Goal: Task Accomplishment & Management: Complete application form

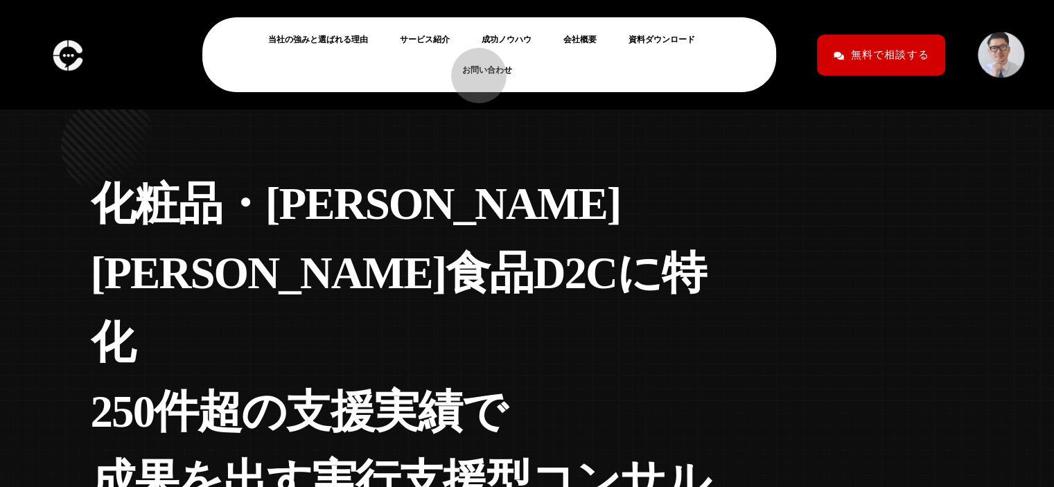
click at [472, 69] on link "お問い合わせ" at bounding box center [492, 70] width 61 height 17
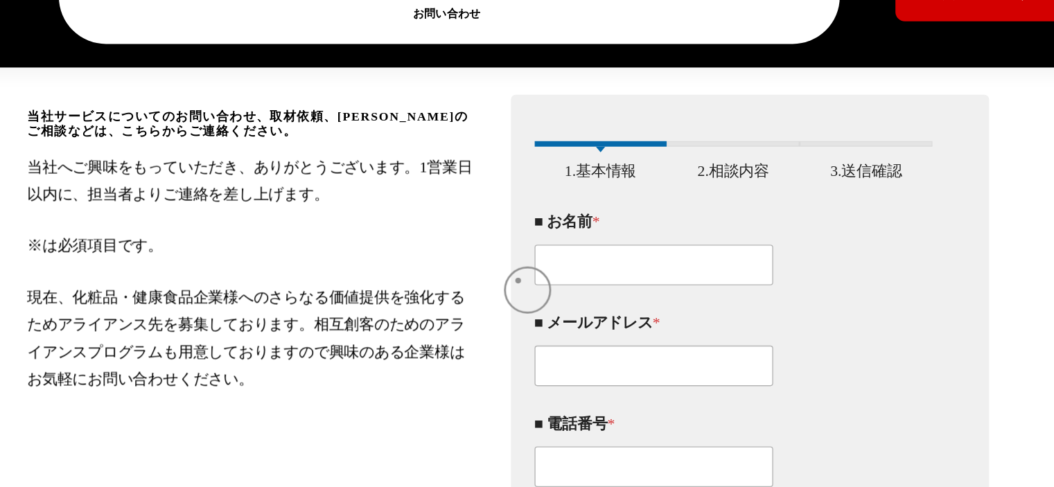
scroll to position [207, 0]
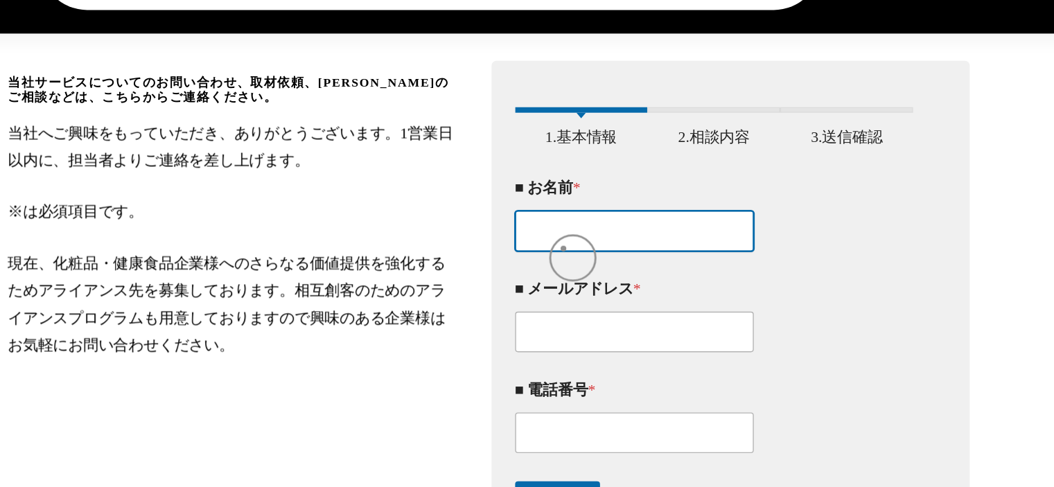
click at [587, 267] on input "■ お名前 *" at bounding box center [639, 255] width 176 height 30
paste input "[PERSON_NAME]"
type input "[PERSON_NAME]"
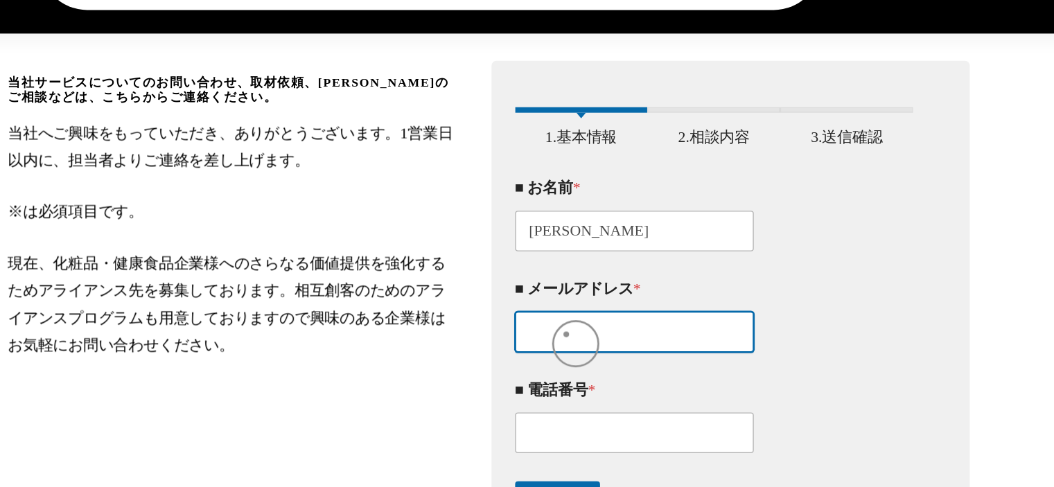
click at [589, 332] on input "■ メールアドレス *" at bounding box center [639, 329] width 176 height 30
paste input "[EMAIL_ADDRESS][DOMAIN_NAME]"
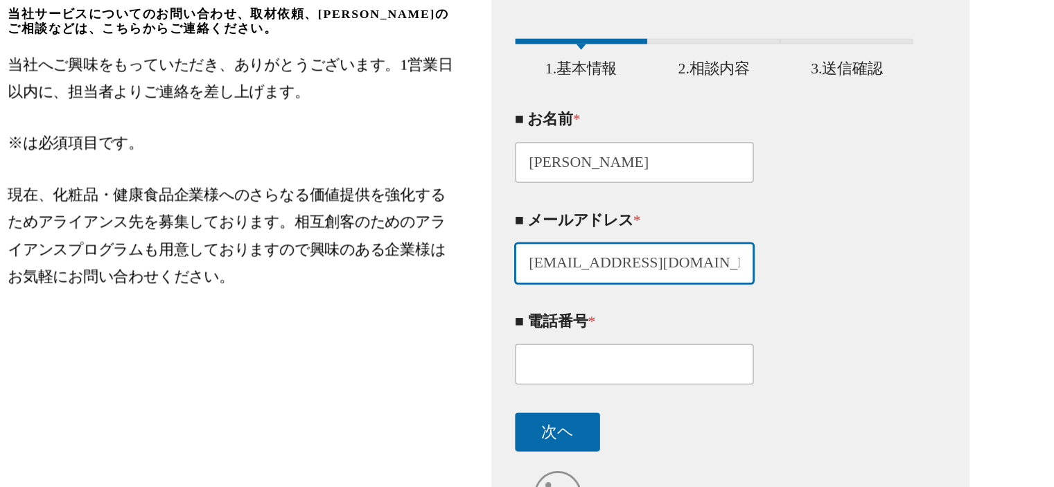
type input "[EMAIL_ADDRESS][DOMAIN_NAME]"
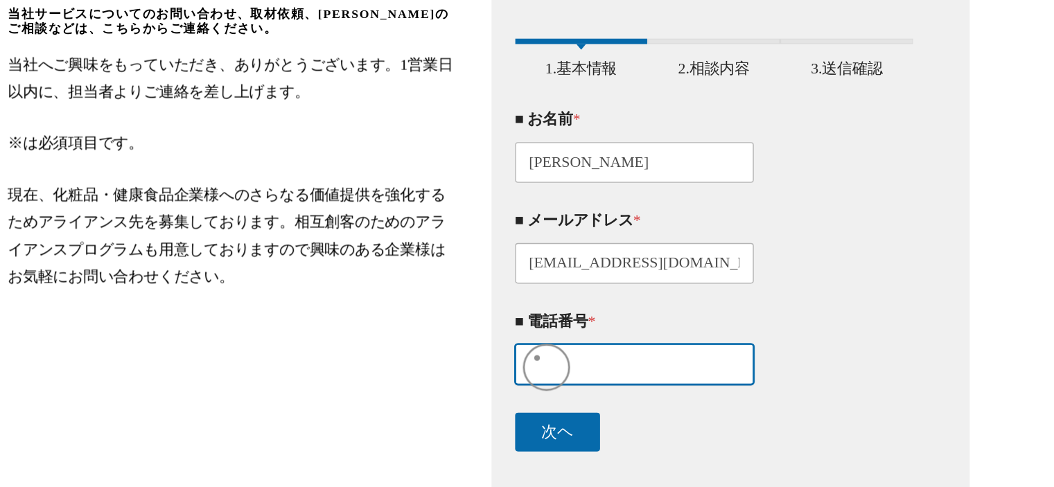
click at [567, 399] on input "■ 電話番号 *" at bounding box center [639, 397] width 176 height 30
paste input "05037046267"
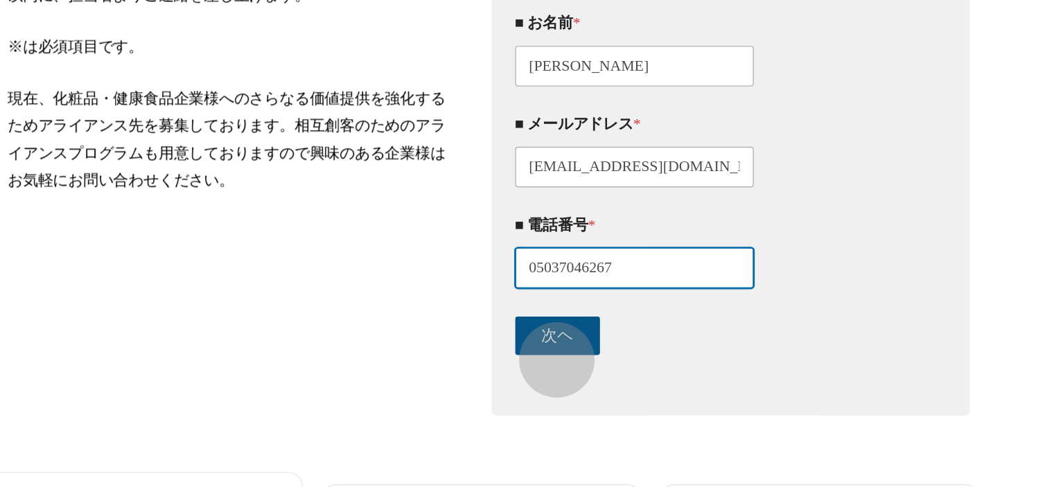
type input "05037046267"
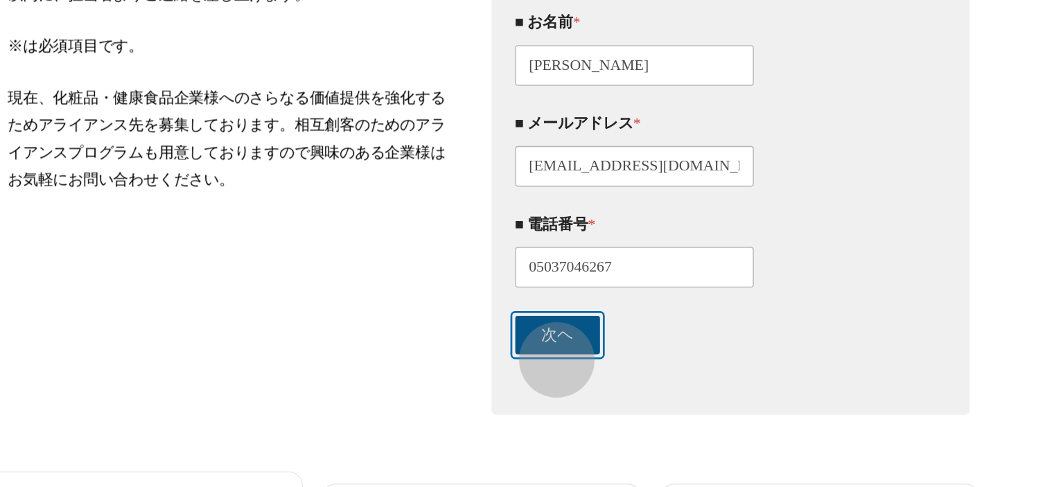
click at [575, 387] on button "次ヘ" at bounding box center [582, 375] width 62 height 28
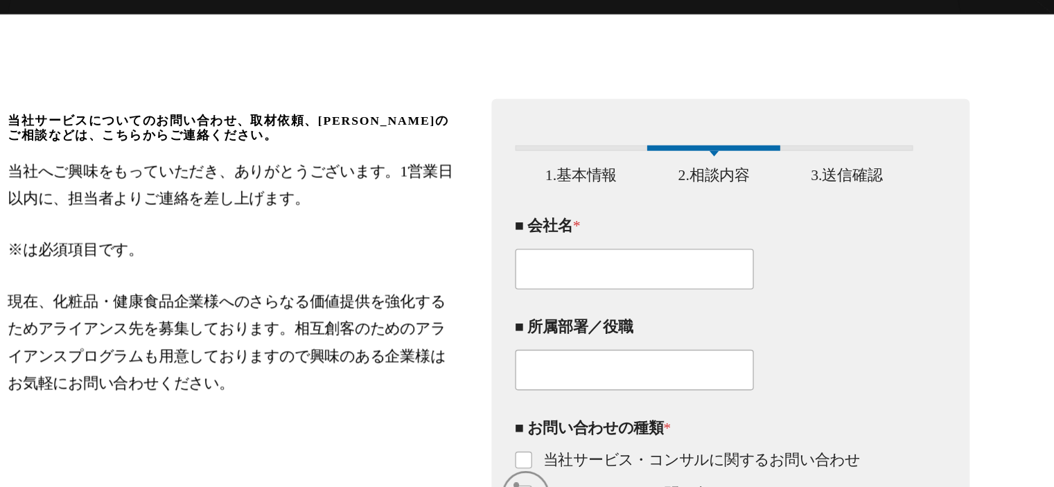
scroll to position [134, 0]
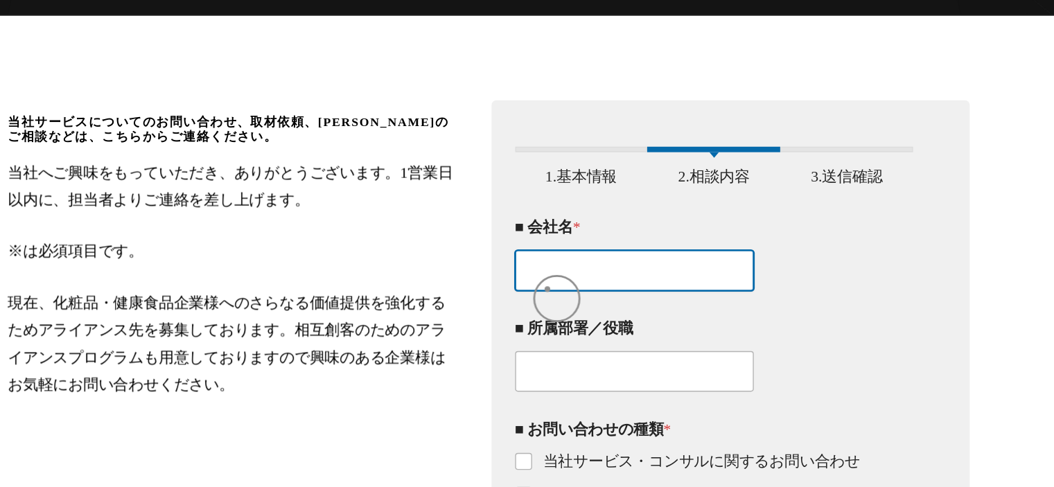
click at [575, 342] on input "■ 会社名 *" at bounding box center [639, 328] width 176 height 30
paste input "PLUST合同会社"
type input "PLUST合同会社"
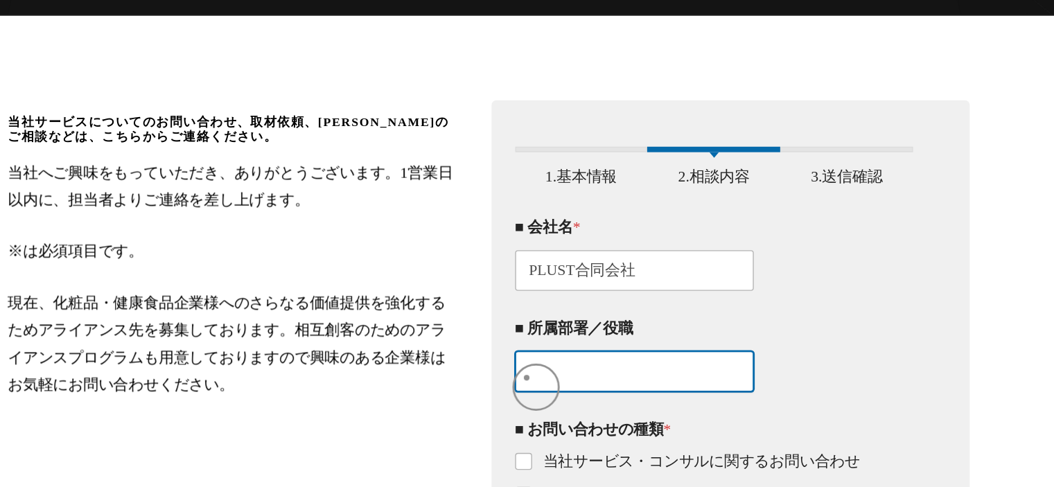
click at [560, 407] on input "■ 所属部署／役職" at bounding box center [639, 402] width 176 height 30
paste input "Web事業部"
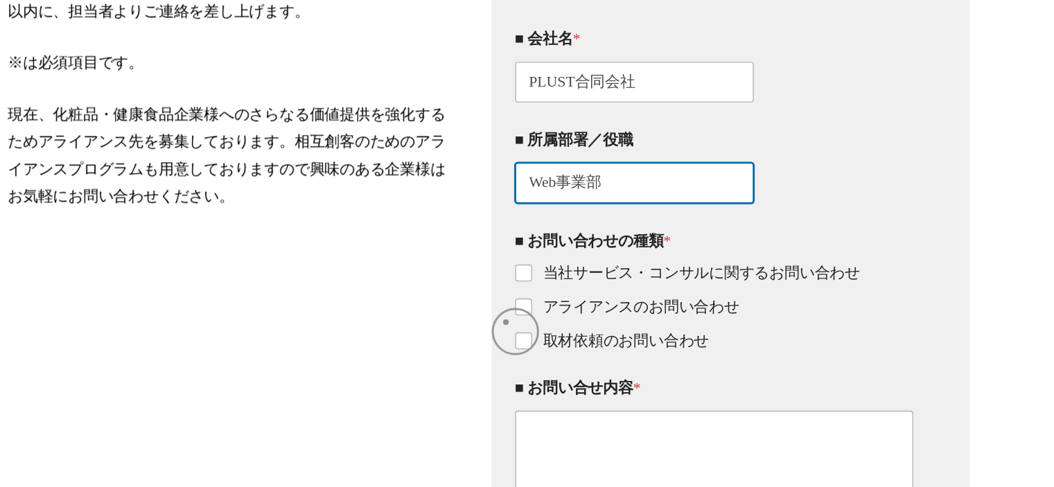
scroll to position [276, 0]
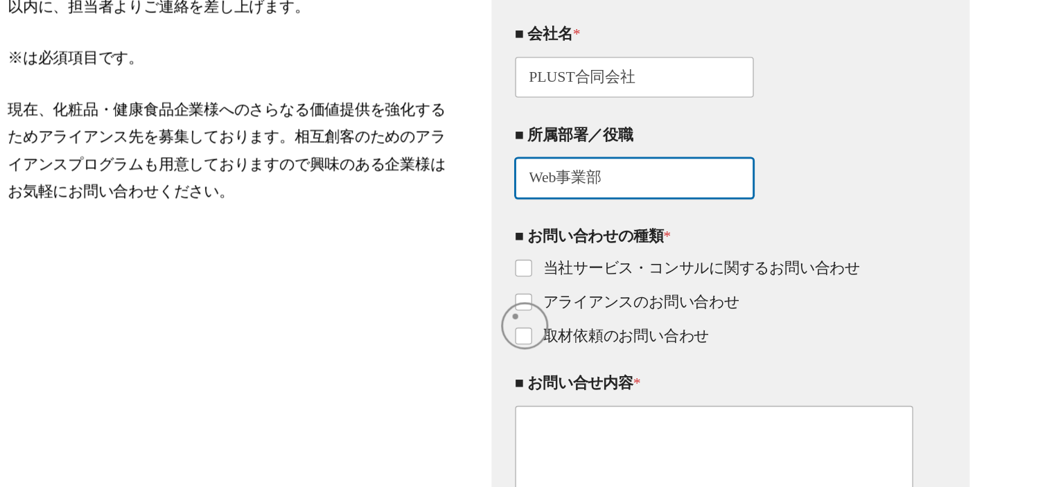
type input "Web事業部"
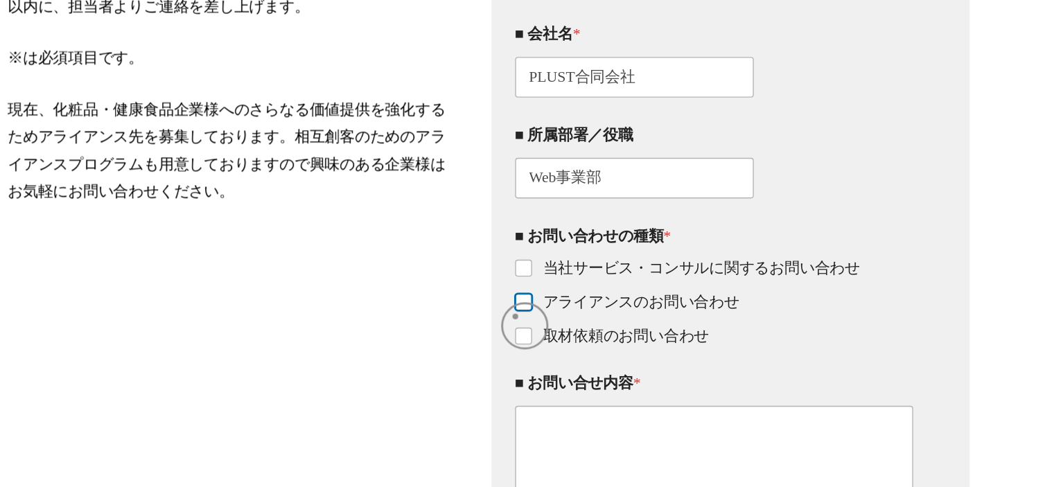
click at [553, 357] on input "アライアンスのお問い合わせ" at bounding box center [558, 351] width 11 height 11
checkbox input "true"
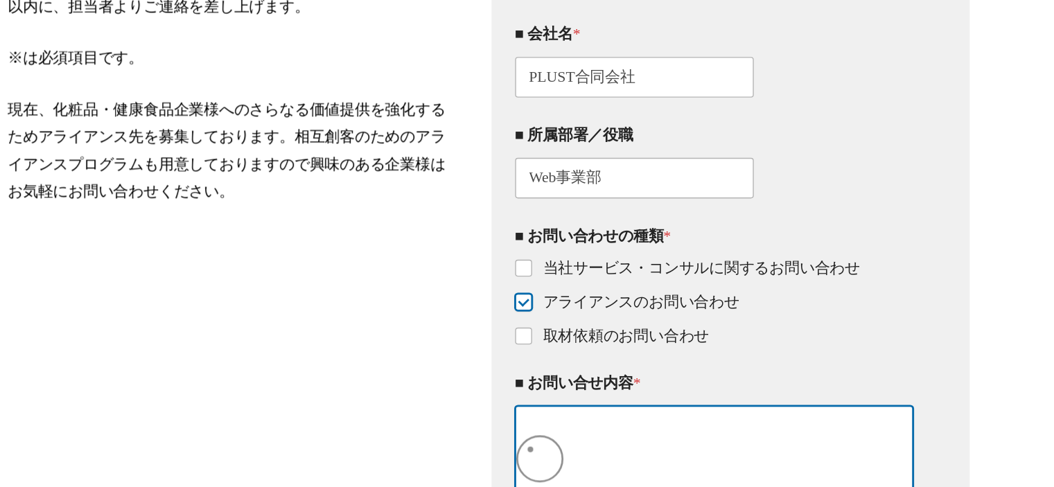
drag, startPoint x: 562, startPoint y: 459, endPoint x: 563, endPoint y: 322, distance: 137.2
paste textarea "突然のご連絡にて失礼いたします。 PLUS T合同会社の三崎と申します。 この度、WEB制作やバナーやチラシなどのクリエイティブ制作において、パートナー企業と…"
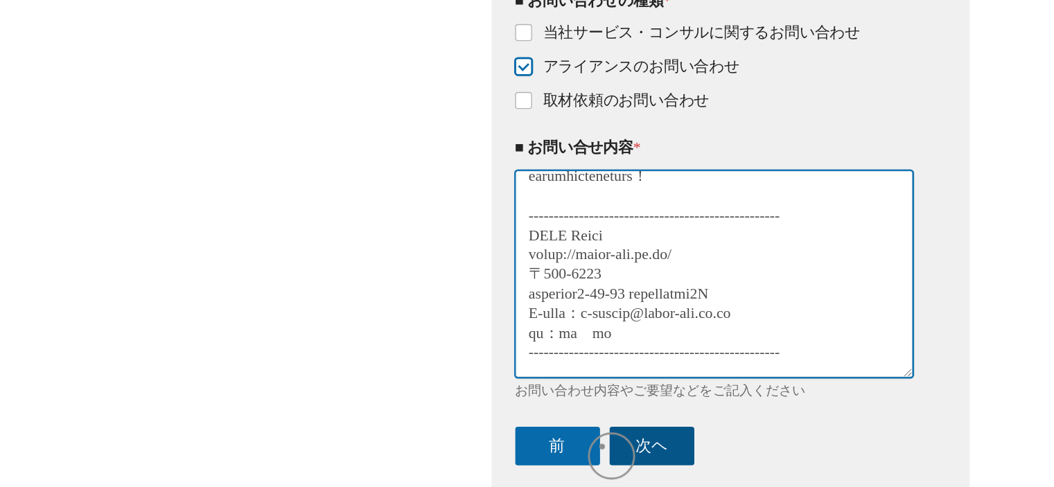
scroll to position [451, 0]
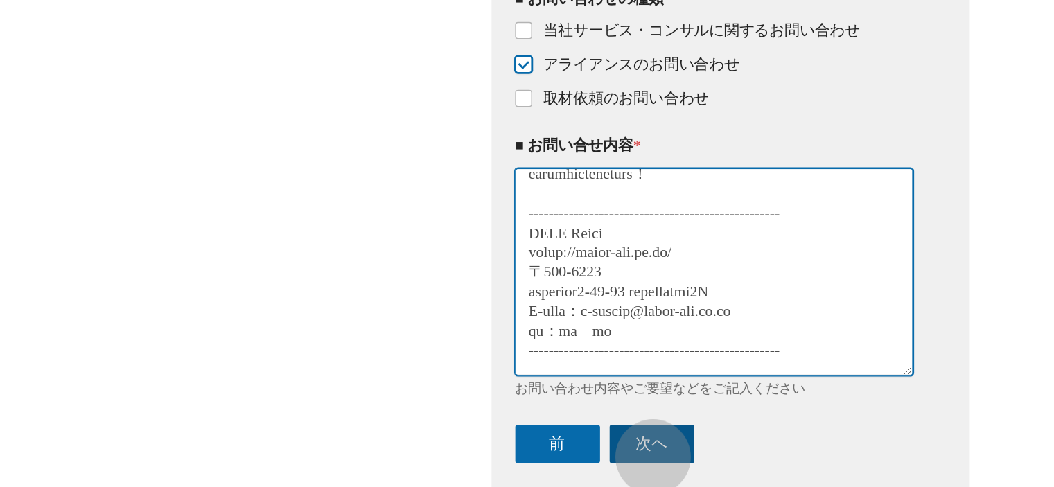
type textarea "突然のご連絡にて失礼いたします。 PLUS T合同会社の三崎と申します。 この度、WEB制作やバナーやチラシなどのクリエイティブ制作において、パートナー企業と…"
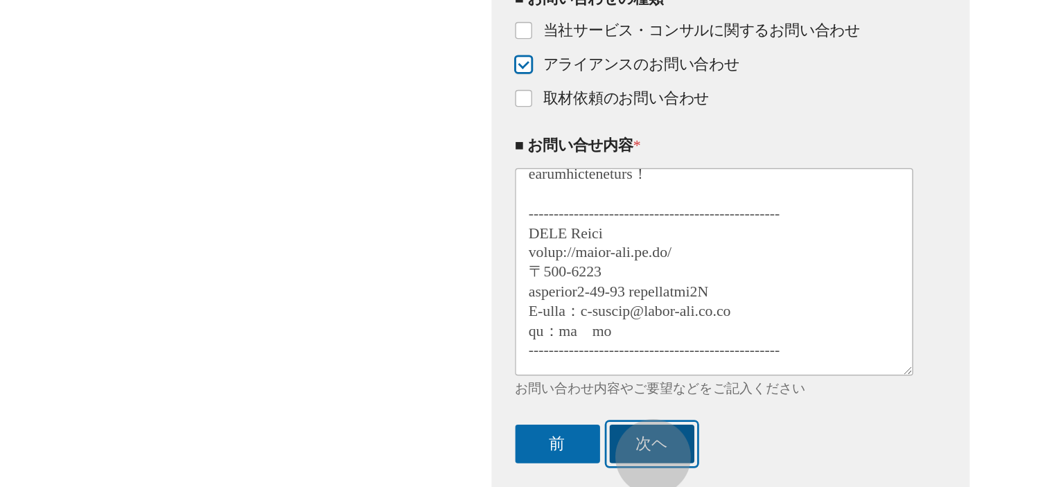
click at [646, 458] on button "次ヘ" at bounding box center [652, 455] width 62 height 28
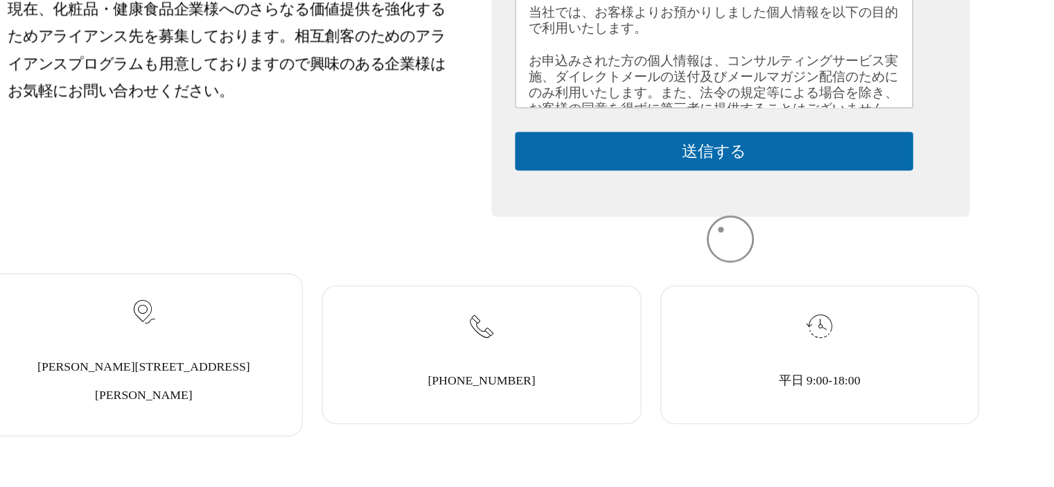
scroll to position [332, 0]
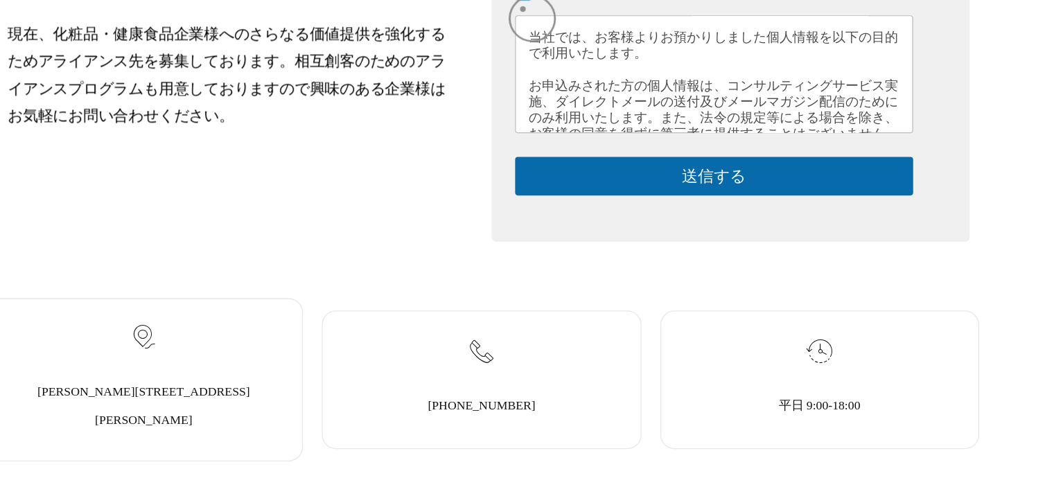
click at [557, 129] on input "同意する" at bounding box center [558, 123] width 11 height 11
checkbox input "true"
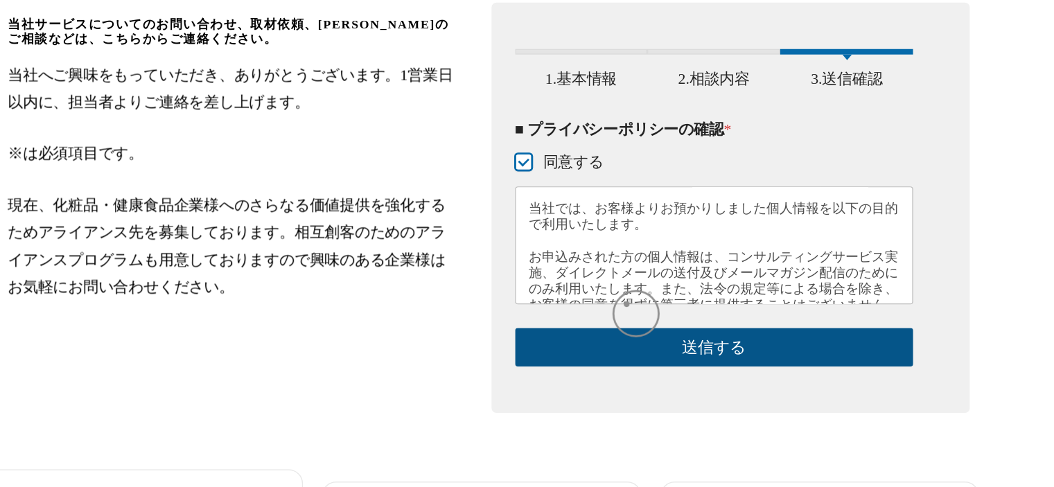
scroll to position [207, 0]
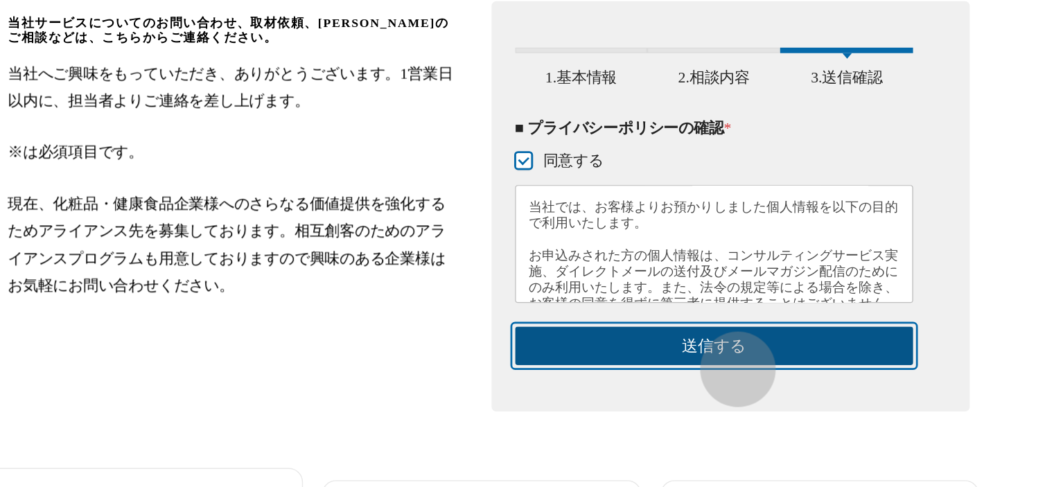
click at [708, 393] on button "送信する" at bounding box center [697, 383] width 293 height 28
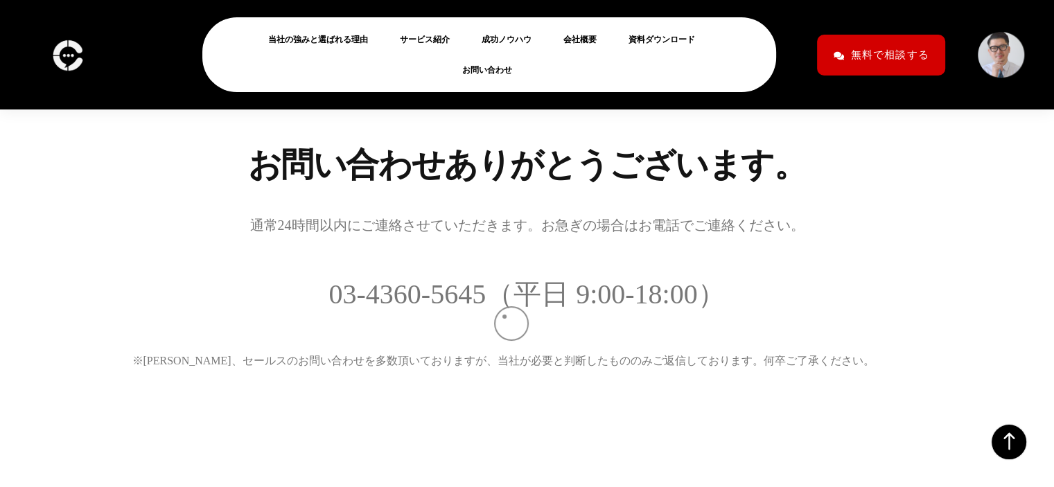
scroll to position [215, 0]
